Goal: Task Accomplishment & Management: Manage account settings

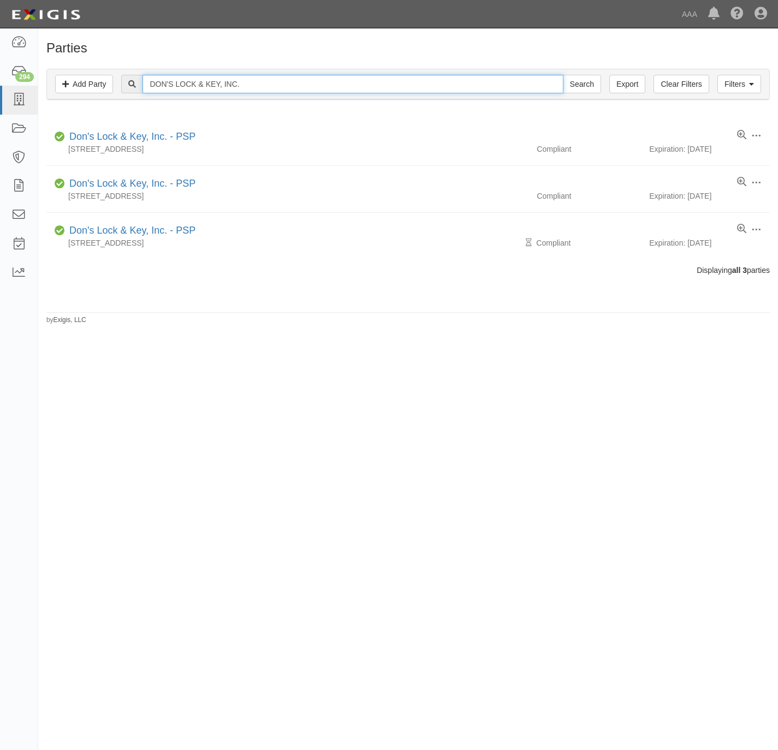
click at [249, 86] on input "DON'S LOCK & KEY, INC." at bounding box center [352, 84] width 420 height 19
click at [258, 91] on input "DON'S LOCK & KEY, INC." at bounding box center [352, 84] width 420 height 19
type input "beaulieau"
click at [563, 75] on input "Search" at bounding box center [582, 84] width 38 height 19
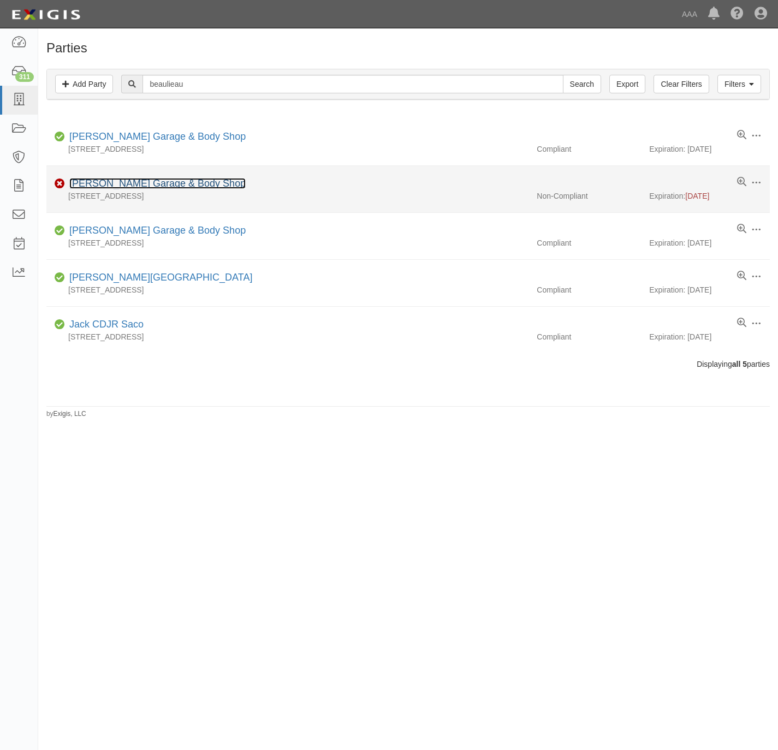
click at [93, 186] on link "[PERSON_NAME] Garage & Body Shop" at bounding box center [157, 183] width 176 height 11
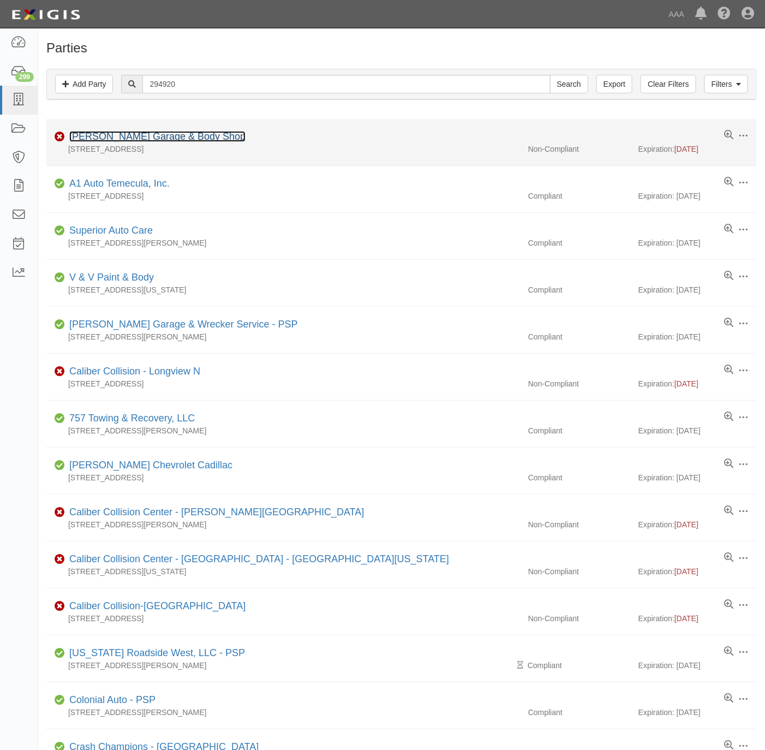
click at [134, 136] on link "Beaulieu's Garage & Body Shop" at bounding box center [157, 136] width 176 height 11
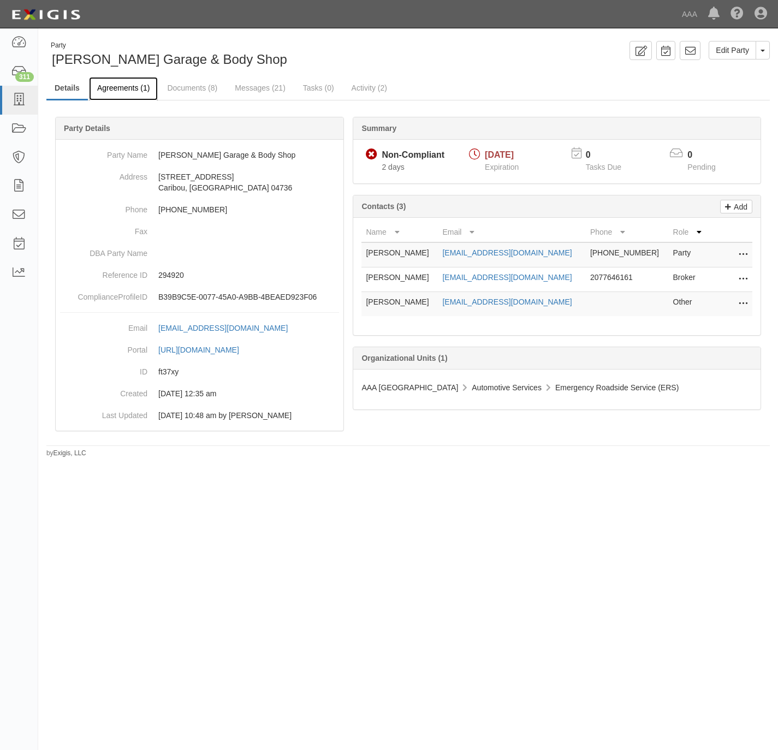
click at [110, 88] on link "Agreements (1)" at bounding box center [123, 88] width 69 height 23
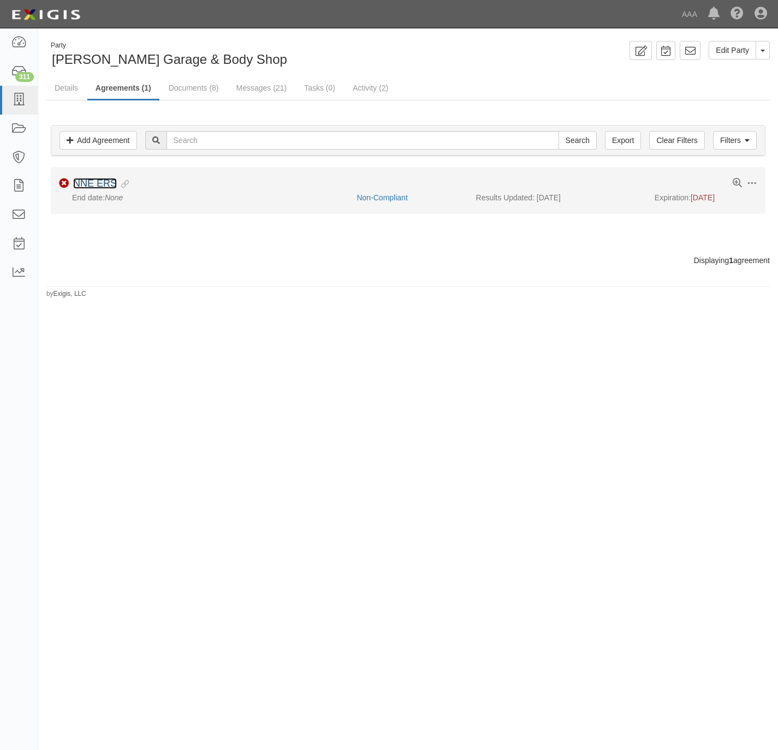
click at [103, 187] on link "NNE ERS" at bounding box center [95, 183] width 44 height 11
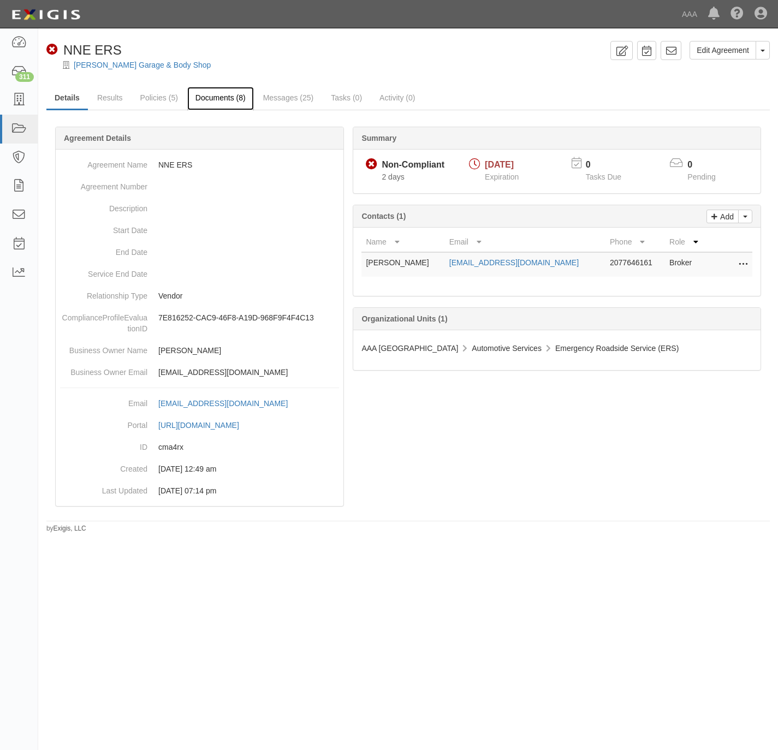
click at [216, 96] on link "Documents (8)" at bounding box center [220, 98] width 67 height 23
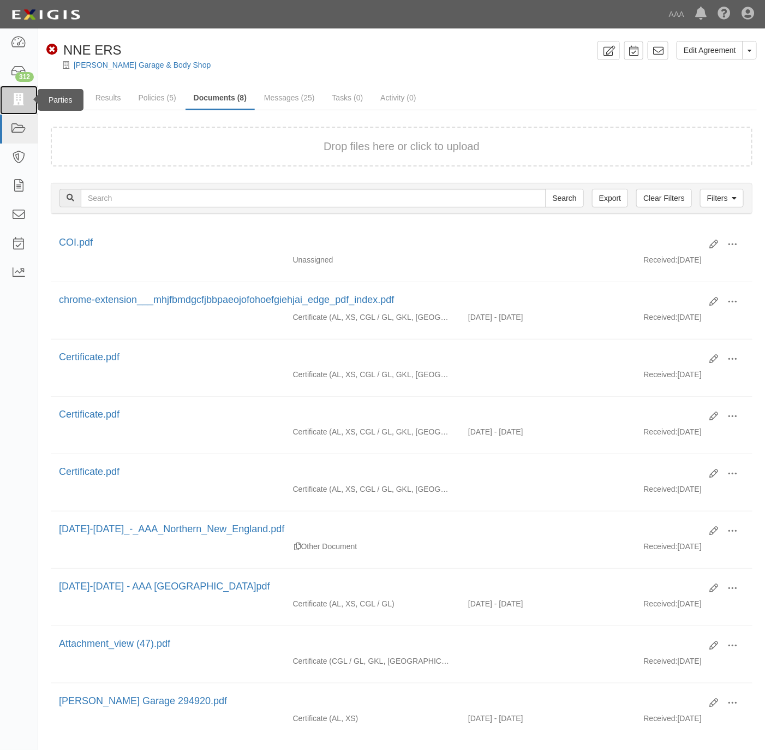
click at [20, 97] on icon at bounding box center [18, 100] width 15 height 13
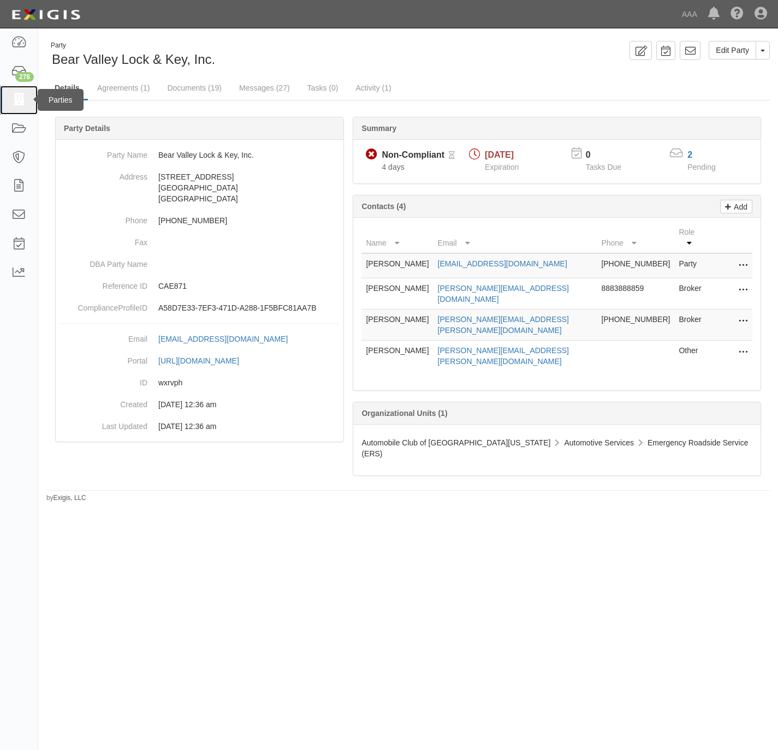
click at [20, 98] on icon at bounding box center [18, 100] width 15 height 13
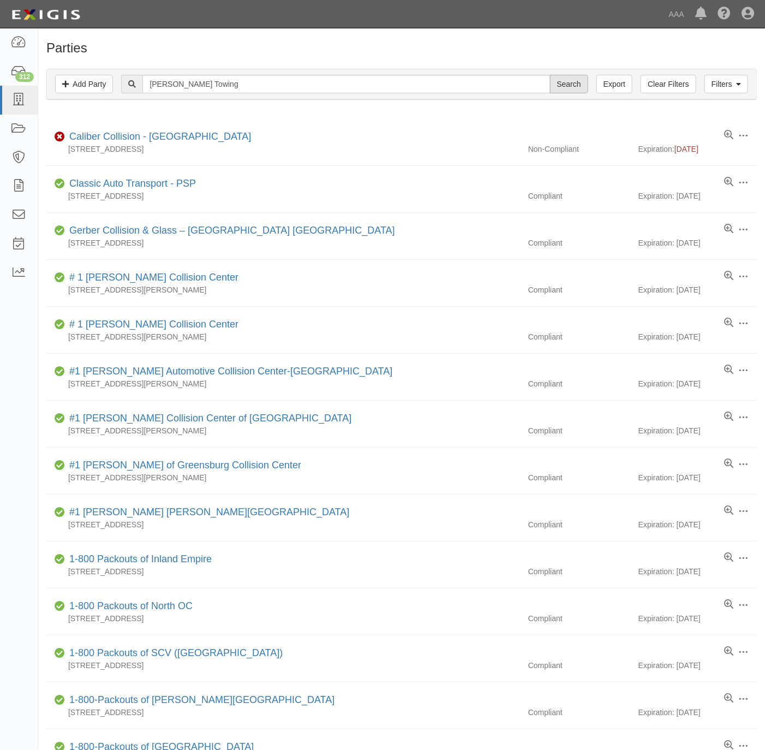
type input "[PERSON_NAME] Towing"
click at [580, 81] on input "Search" at bounding box center [569, 84] width 38 height 19
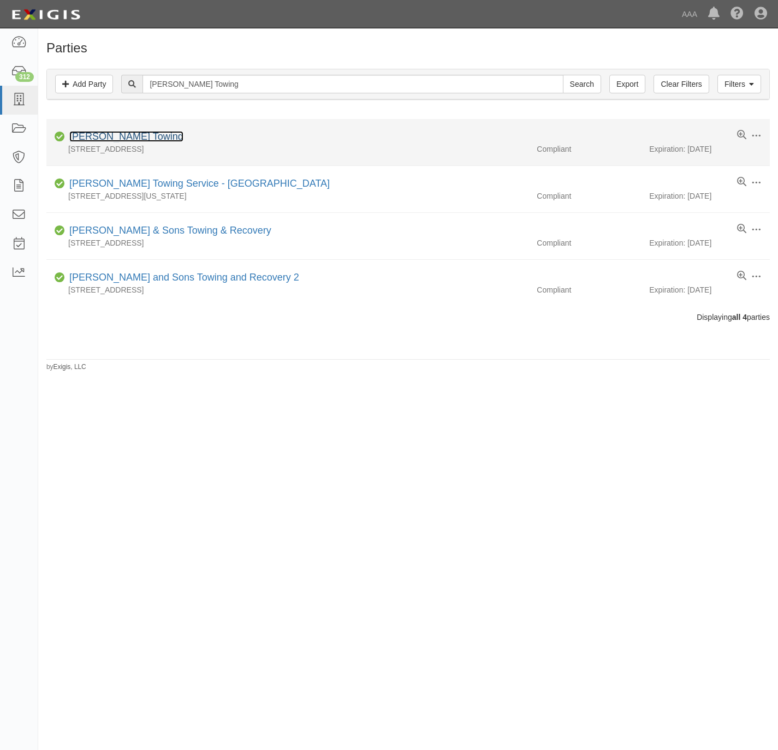
click at [104, 140] on link "[PERSON_NAME] Towing" at bounding box center [126, 136] width 114 height 11
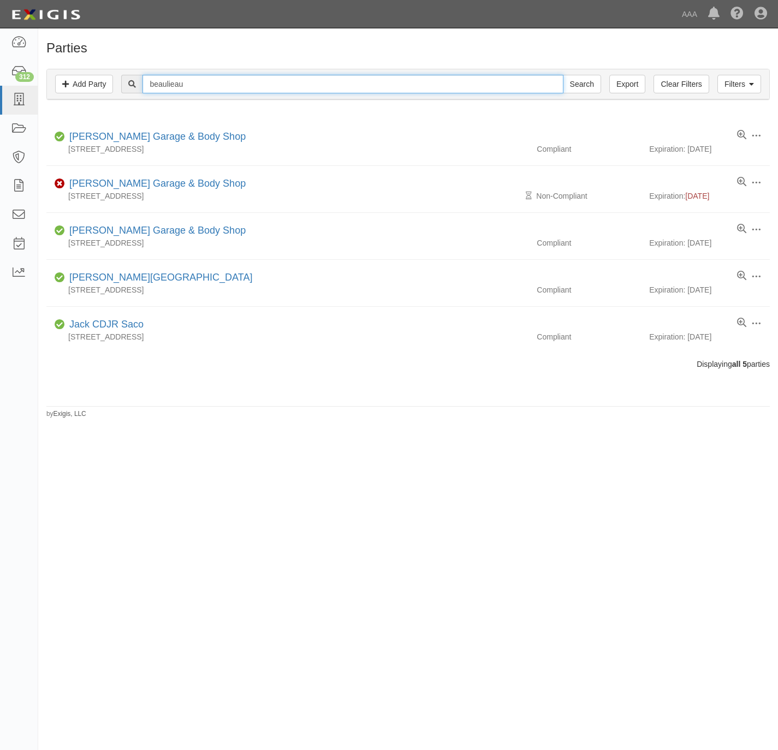
click at [298, 90] on input "beaulieau" at bounding box center [352, 84] width 420 height 19
paste input "[US_STATE] Auto Centers, Inc."
type input "[US_STATE] Auto Centers, Inc."
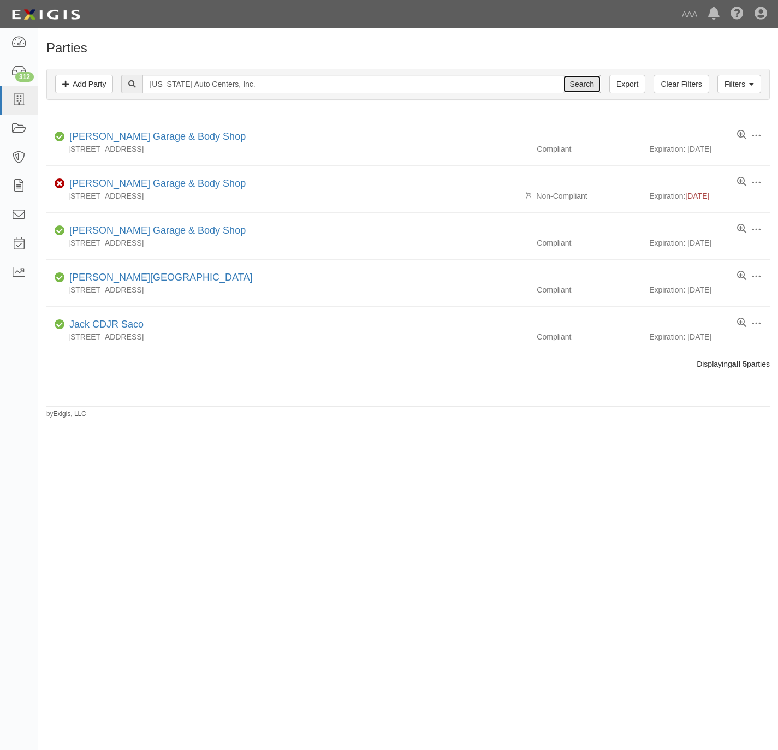
click at [585, 86] on input "Search" at bounding box center [582, 84] width 38 height 19
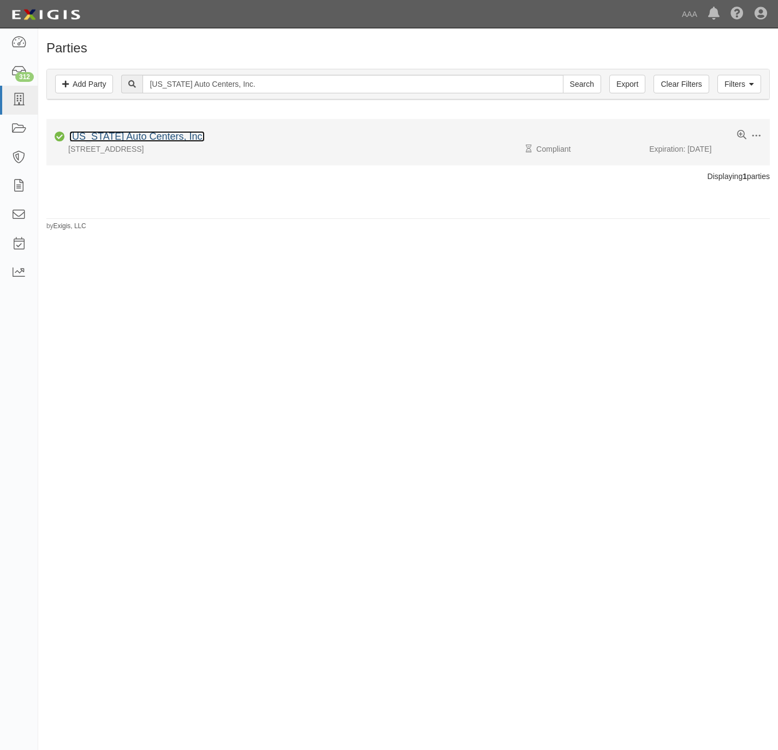
click at [156, 139] on link "[US_STATE] Auto Centers, Inc." at bounding box center [136, 136] width 135 height 11
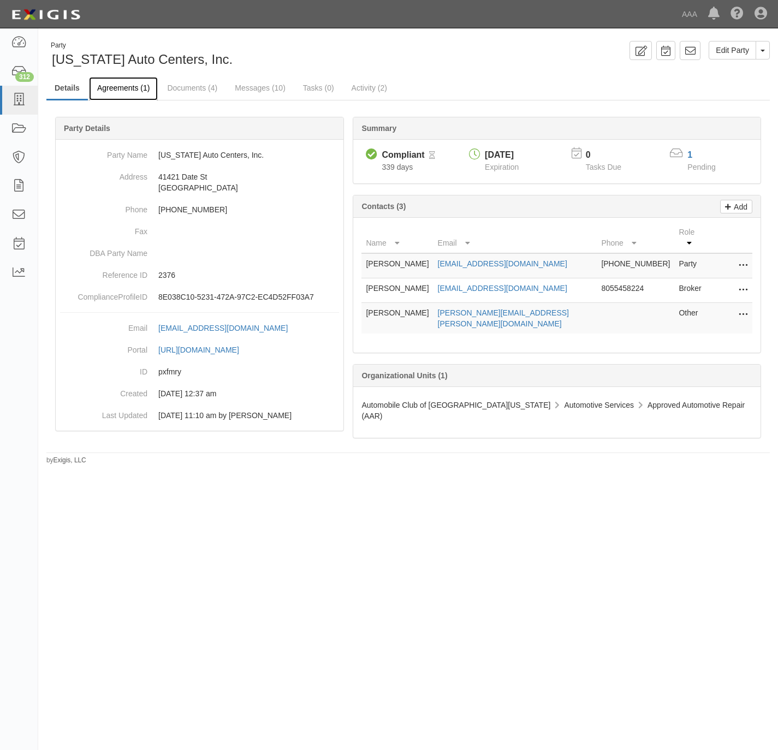
click at [131, 87] on link "Agreements (1)" at bounding box center [123, 88] width 69 height 23
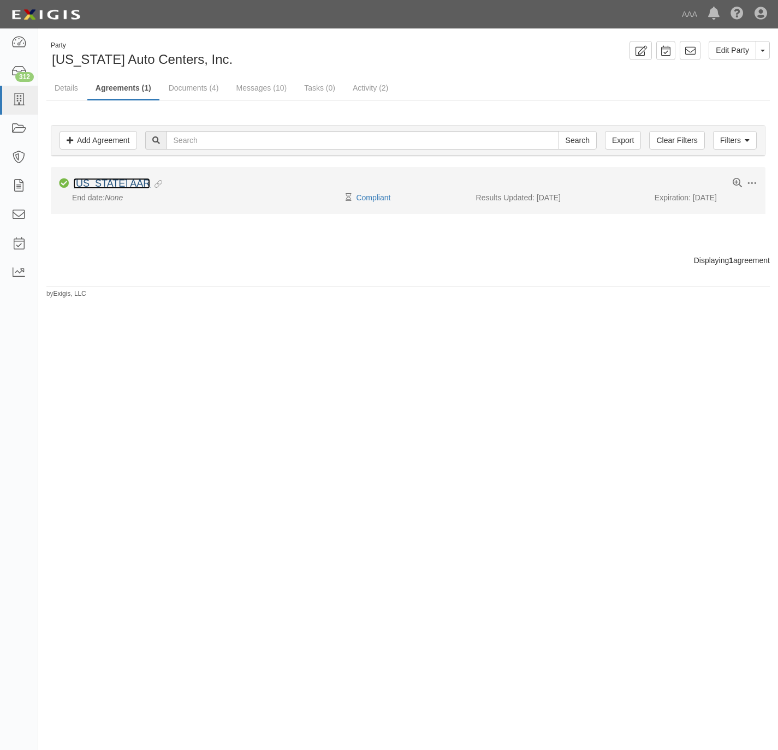
click at [107, 186] on link "California AAR" at bounding box center [111, 183] width 77 height 11
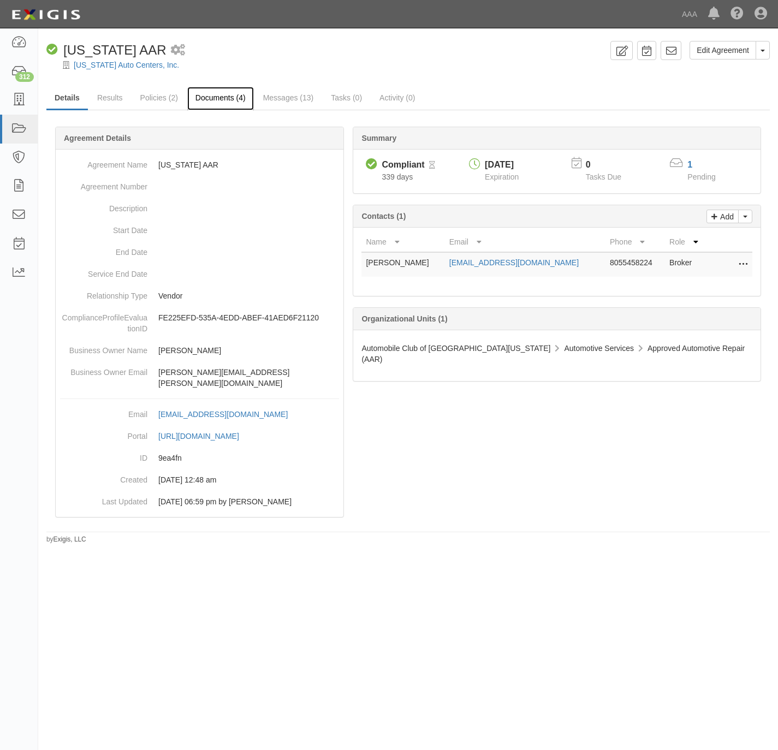
click at [223, 99] on link "Documents (4)" at bounding box center [220, 98] width 67 height 23
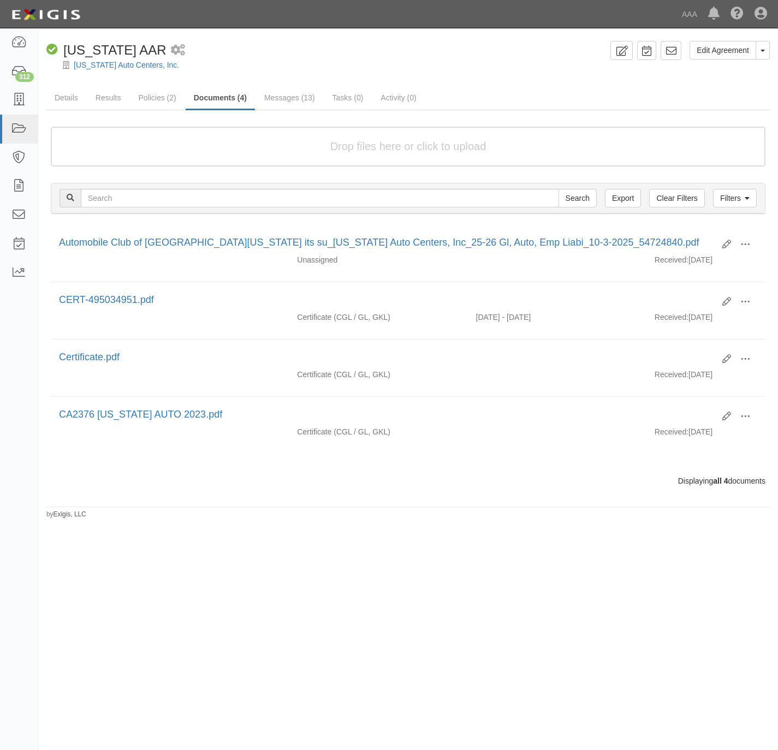
click at [220, 151] on form "Drop files here or click to upload" at bounding box center [408, 147] width 715 height 40
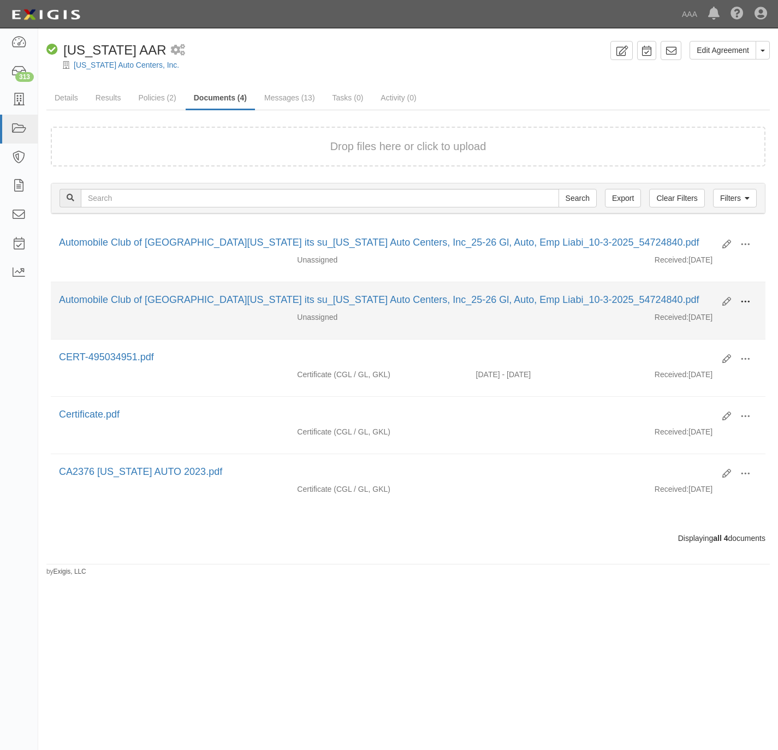
click at [746, 306] on span at bounding box center [745, 302] width 10 height 10
click at [688, 321] on link "View" at bounding box center [692, 318] width 86 height 20
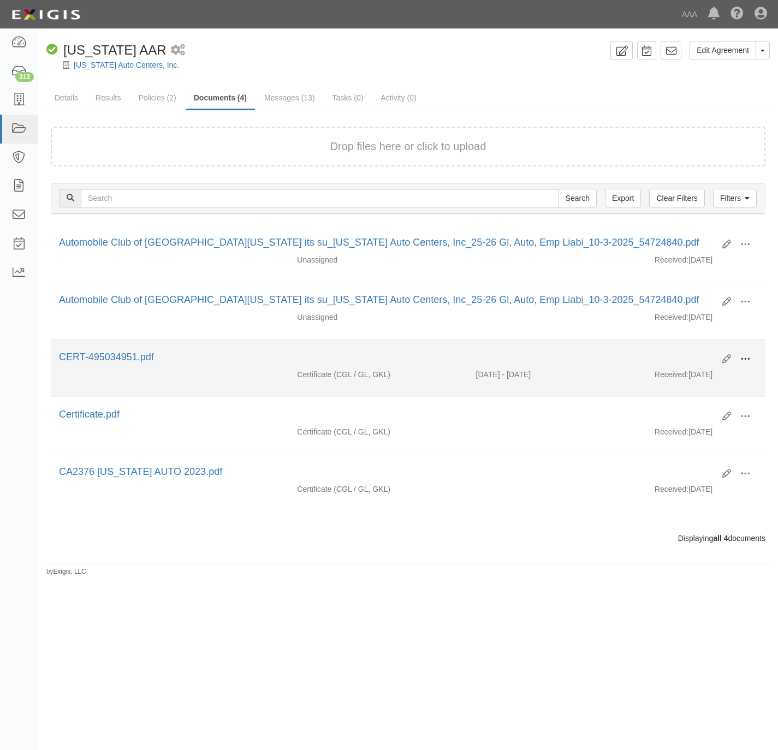
click at [749, 364] on span at bounding box center [745, 359] width 10 height 10
click at [692, 382] on link "View" at bounding box center [692, 375] width 86 height 20
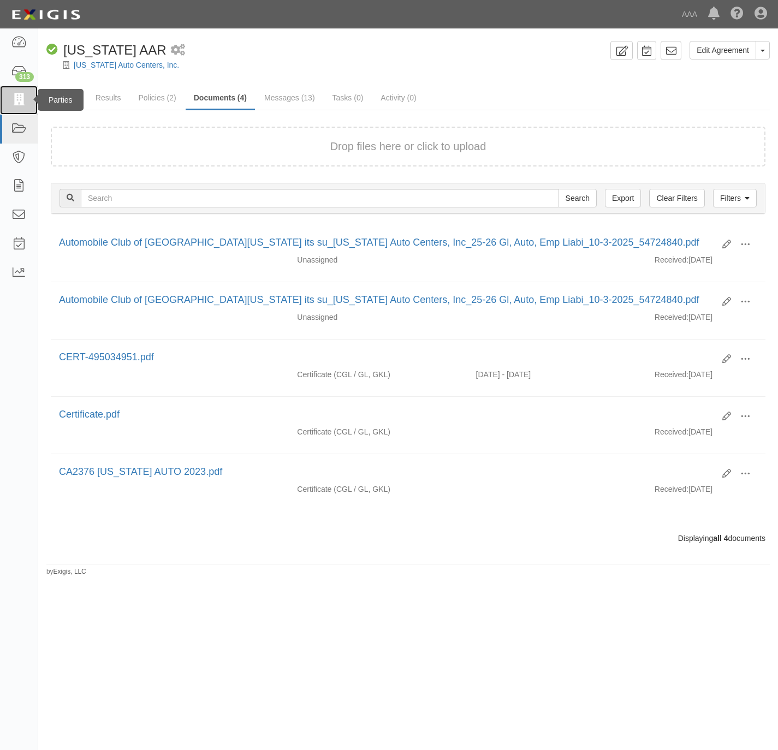
click at [14, 100] on icon at bounding box center [18, 100] width 15 height 13
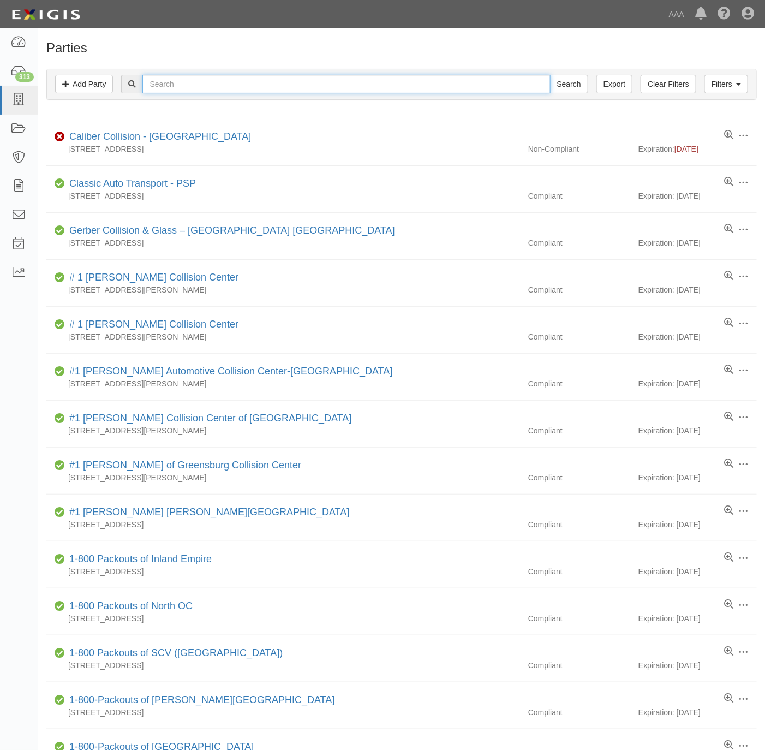
click at [192, 90] on input "text" at bounding box center [346, 84] width 408 height 19
paste input "Frisco Automotive"
type input "Frisco Automotive"
click at [580, 81] on input "Search" at bounding box center [569, 84] width 38 height 19
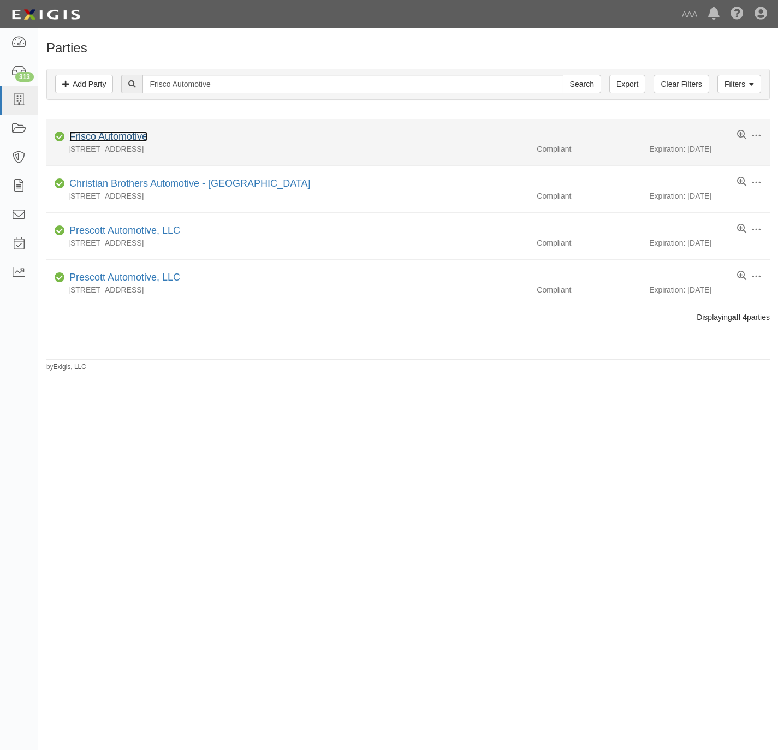
click at [118, 135] on link "Frisco Automotive" at bounding box center [108, 136] width 78 height 11
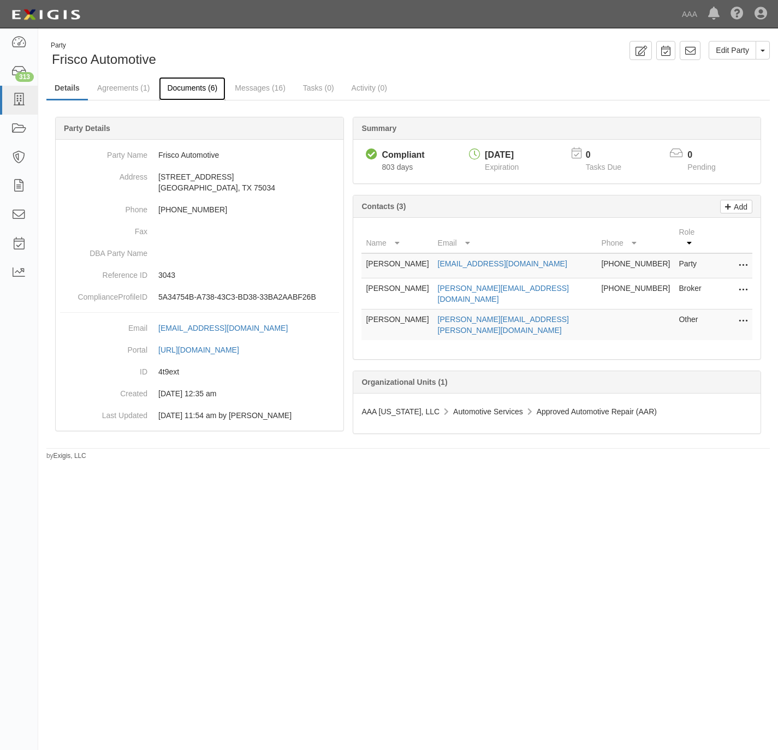
click at [191, 92] on link "Documents (6)" at bounding box center [192, 88] width 67 height 23
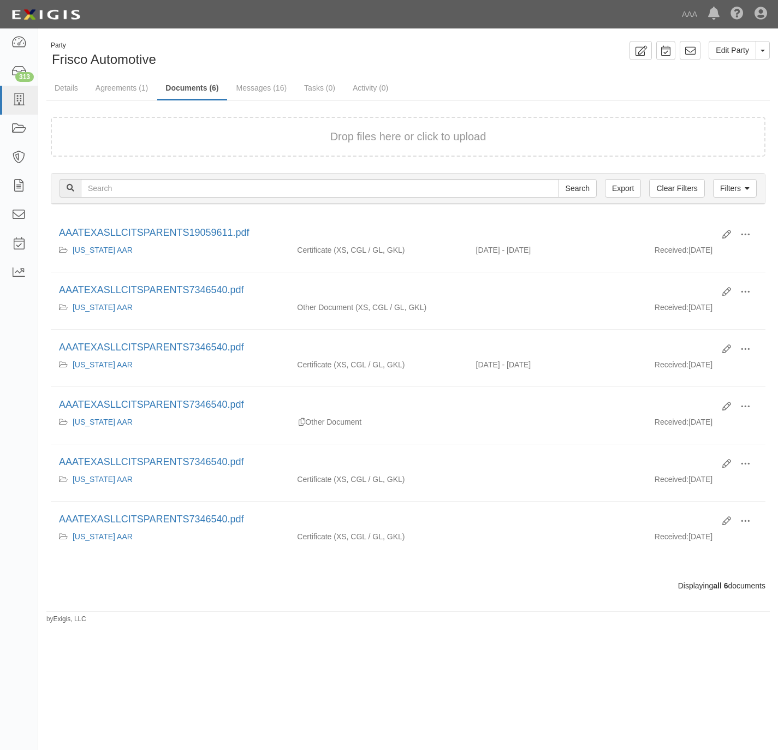
click at [306, 135] on div "Drop files here or click to upload" at bounding box center [408, 137] width 691 height 16
click at [241, 138] on div "Drop files here or click to upload" at bounding box center [408, 137] width 691 height 16
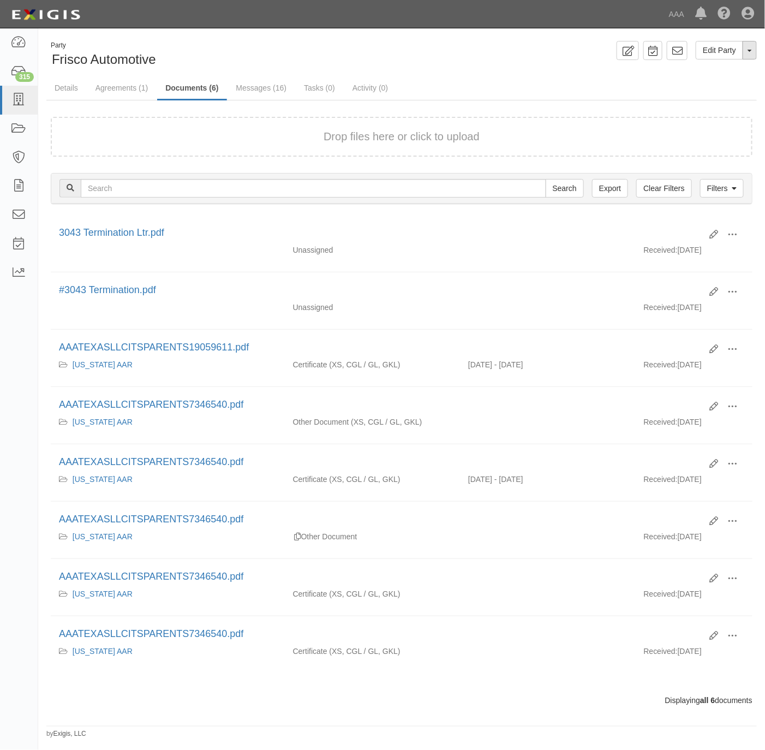
click at [752, 56] on button "Toggle Party Dropdown" at bounding box center [750, 50] width 14 height 19
click at [720, 86] on link "Archive Party" at bounding box center [713, 85] width 86 height 14
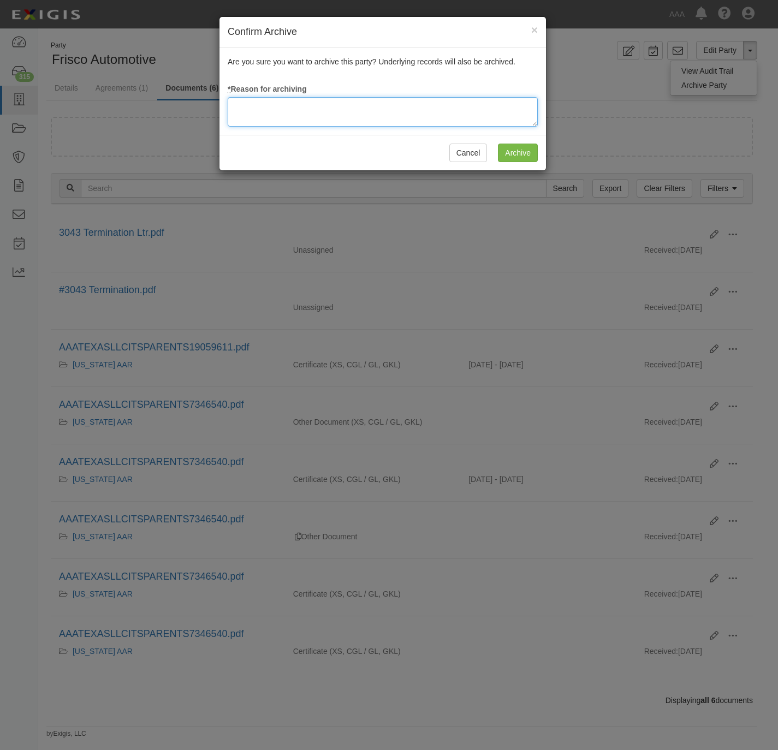
click at [318, 112] on textarea at bounding box center [383, 111] width 310 height 29
type textarea "Station Terminated."
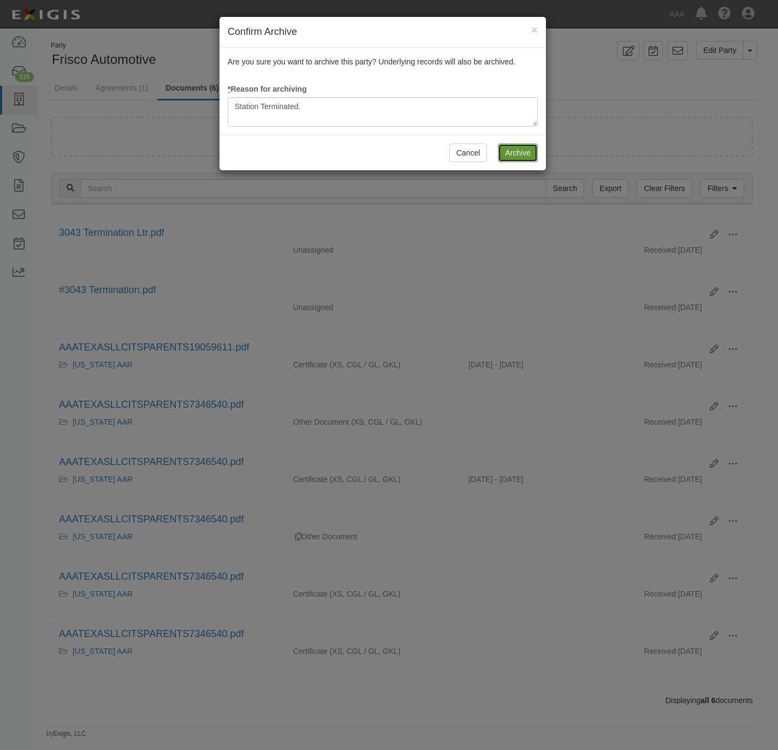
click at [509, 153] on input "Archive" at bounding box center [518, 153] width 40 height 19
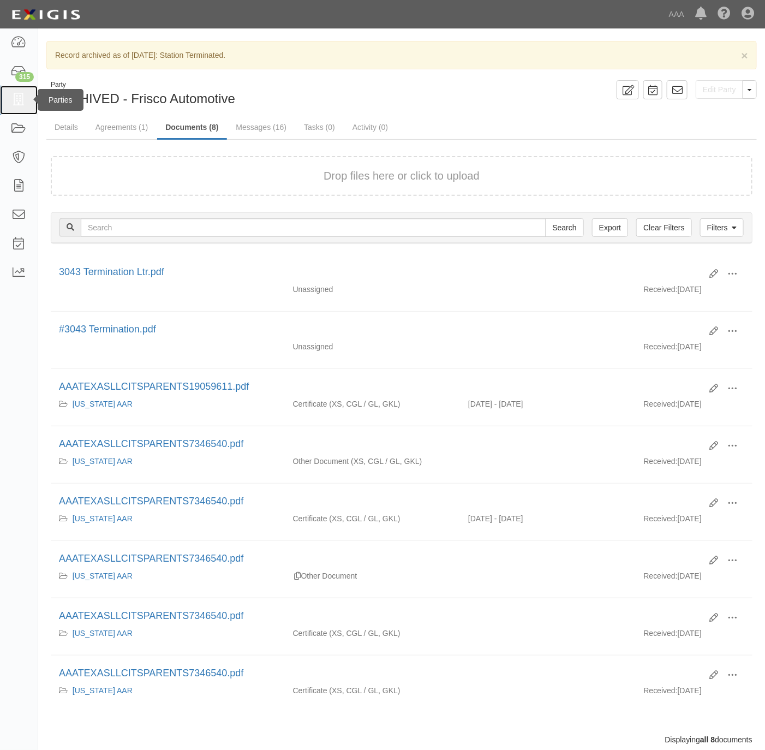
click at [20, 96] on icon at bounding box center [18, 100] width 15 height 13
